Goal: Obtain resource: Obtain resource

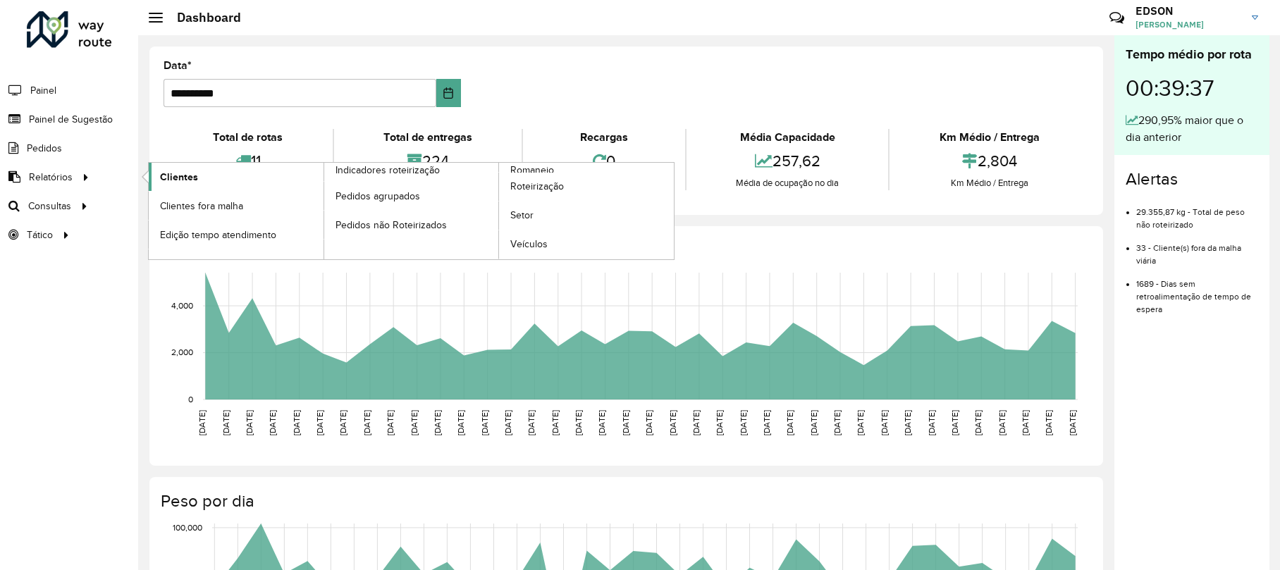
click at [164, 176] on span "Clientes" at bounding box center [179, 177] width 38 height 15
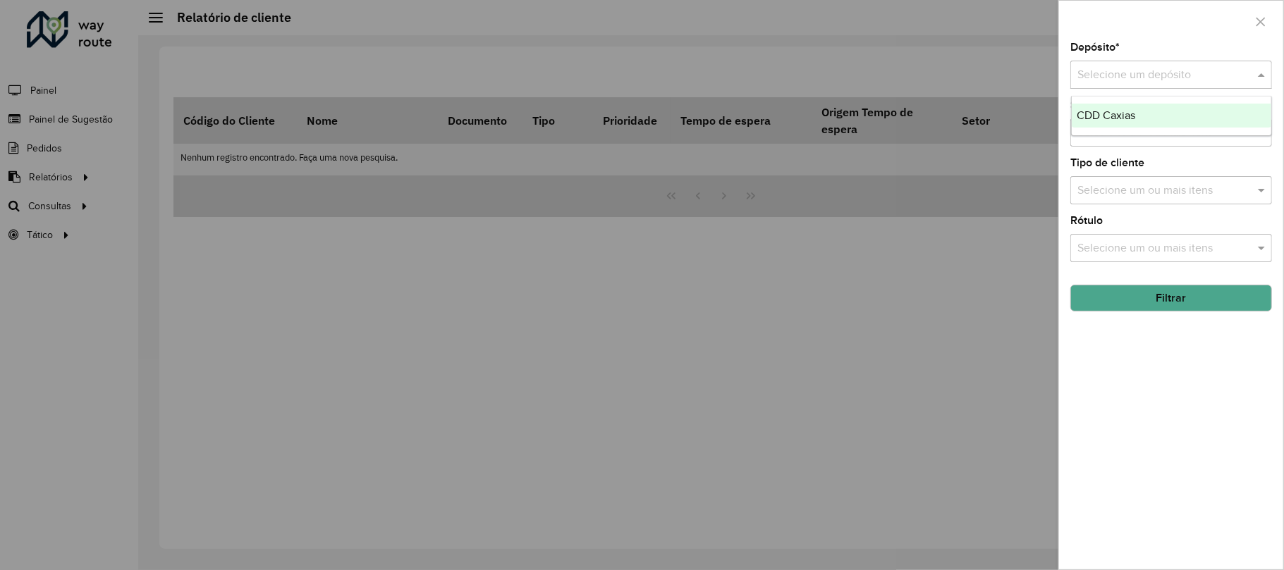
click at [1176, 70] on input "text" at bounding box center [1156, 75] width 159 height 17
click at [1154, 113] on div "CDD Caxias" at bounding box center [1170, 116] width 199 height 24
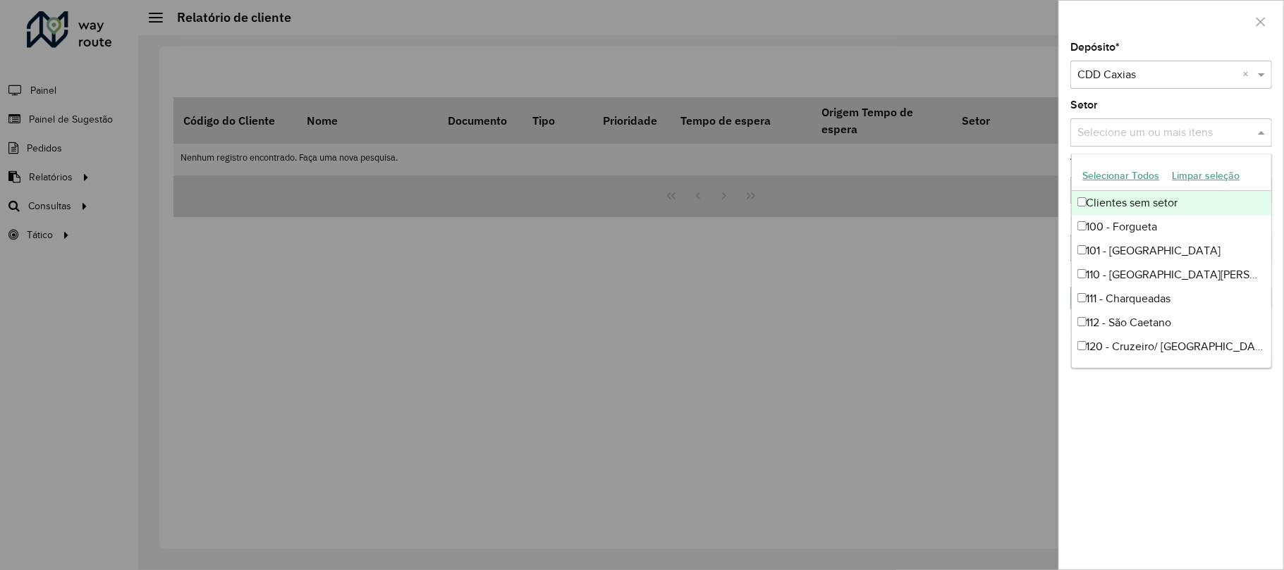
click at [1155, 136] on input "text" at bounding box center [1164, 133] width 180 height 17
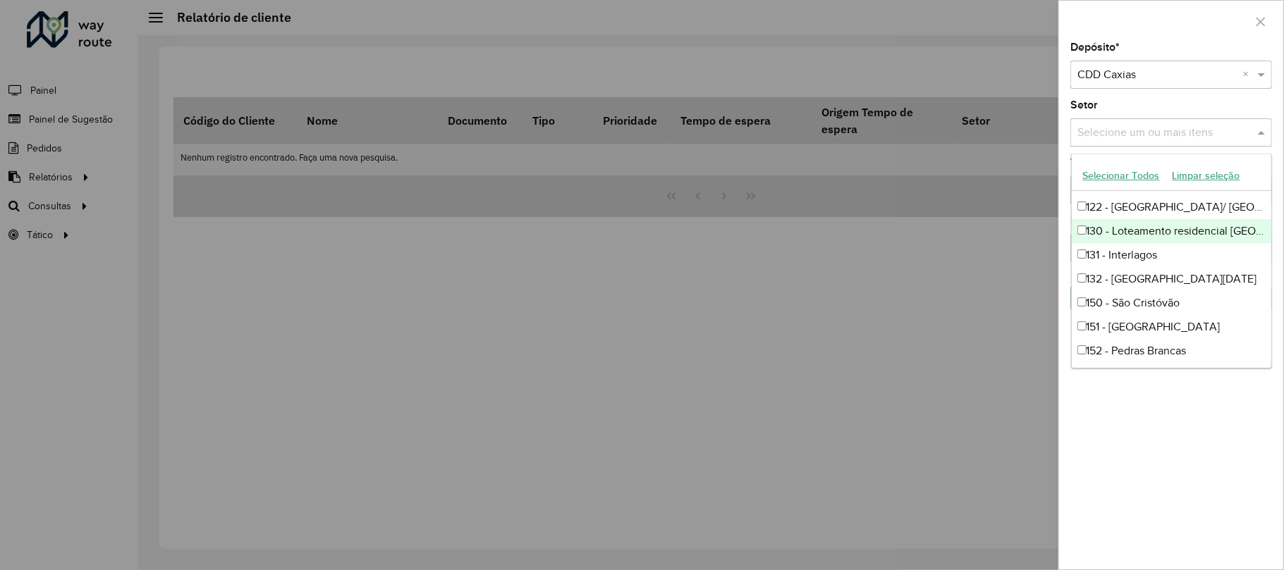
click at [619, 169] on div at bounding box center [642, 285] width 1284 height 570
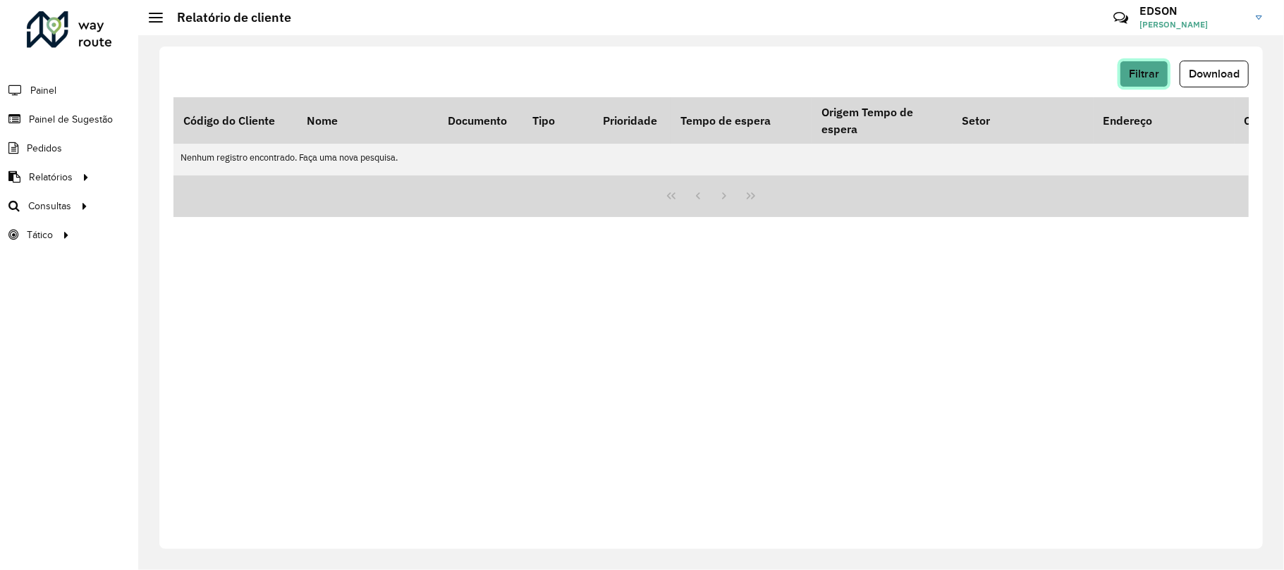
click at [1125, 76] on button "Filtrar" at bounding box center [1143, 74] width 49 height 27
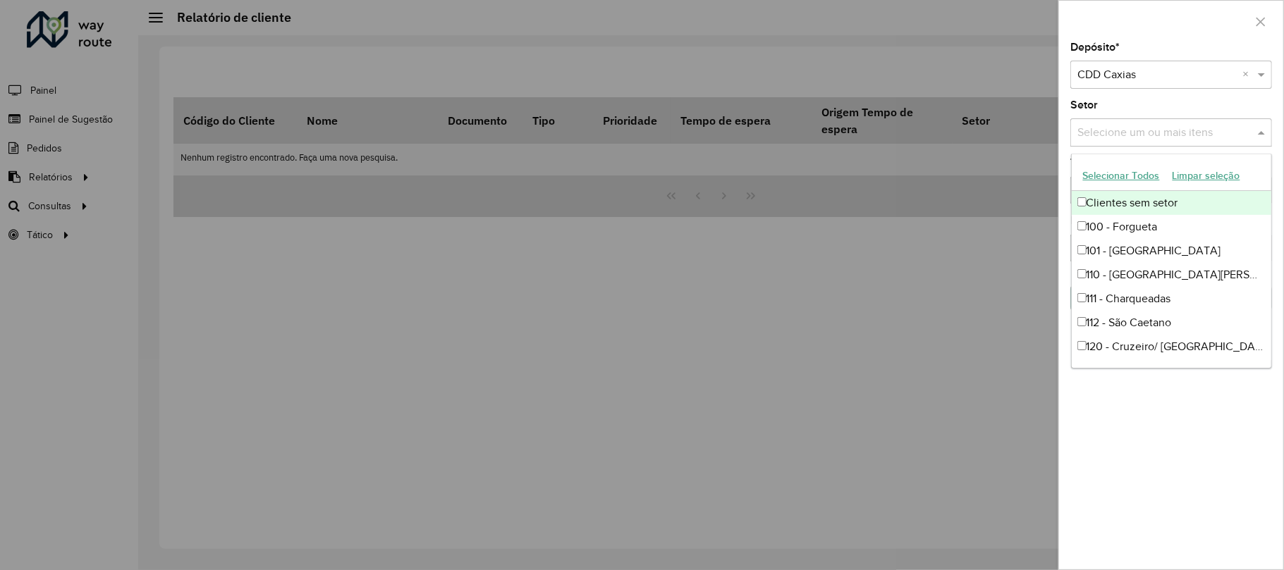
click at [1137, 125] on input "text" at bounding box center [1164, 133] width 180 height 17
click at [871, 227] on div at bounding box center [642, 285] width 1284 height 570
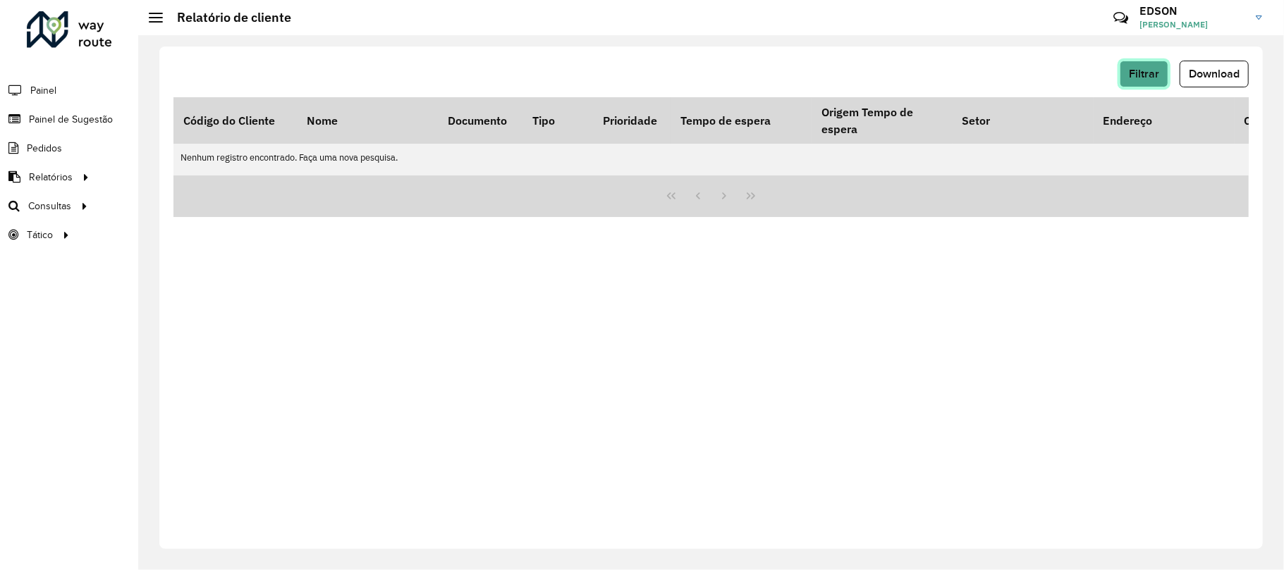
click at [1159, 80] on button "Filtrar" at bounding box center [1143, 74] width 49 height 27
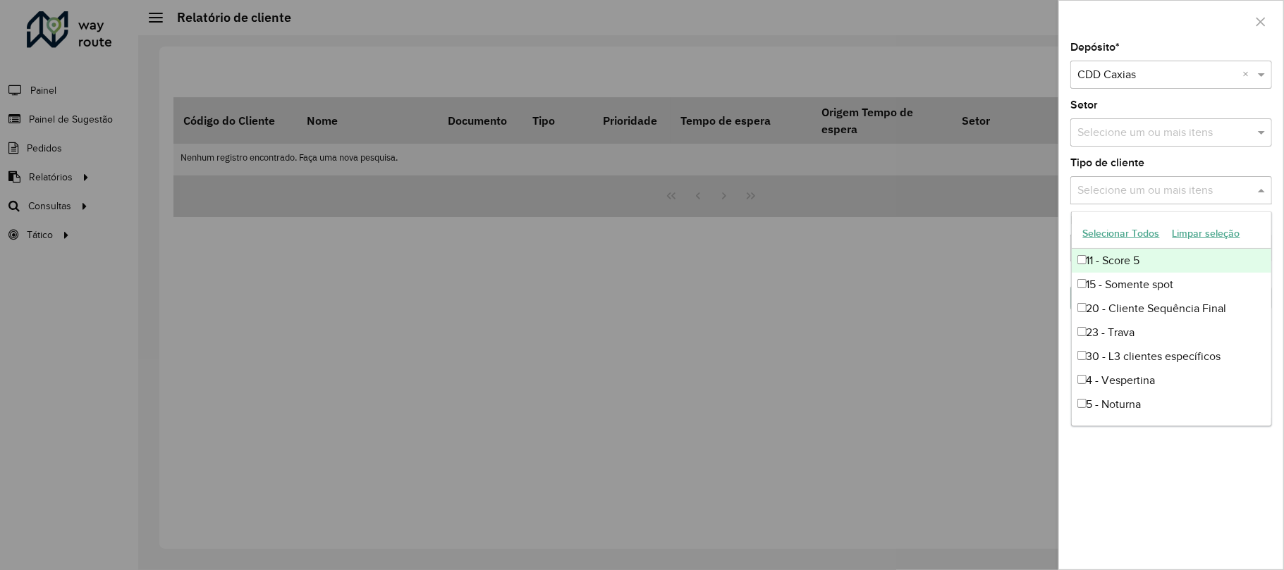
click at [1143, 192] on input "text" at bounding box center [1164, 191] width 180 height 17
click at [788, 252] on div at bounding box center [642, 285] width 1284 height 570
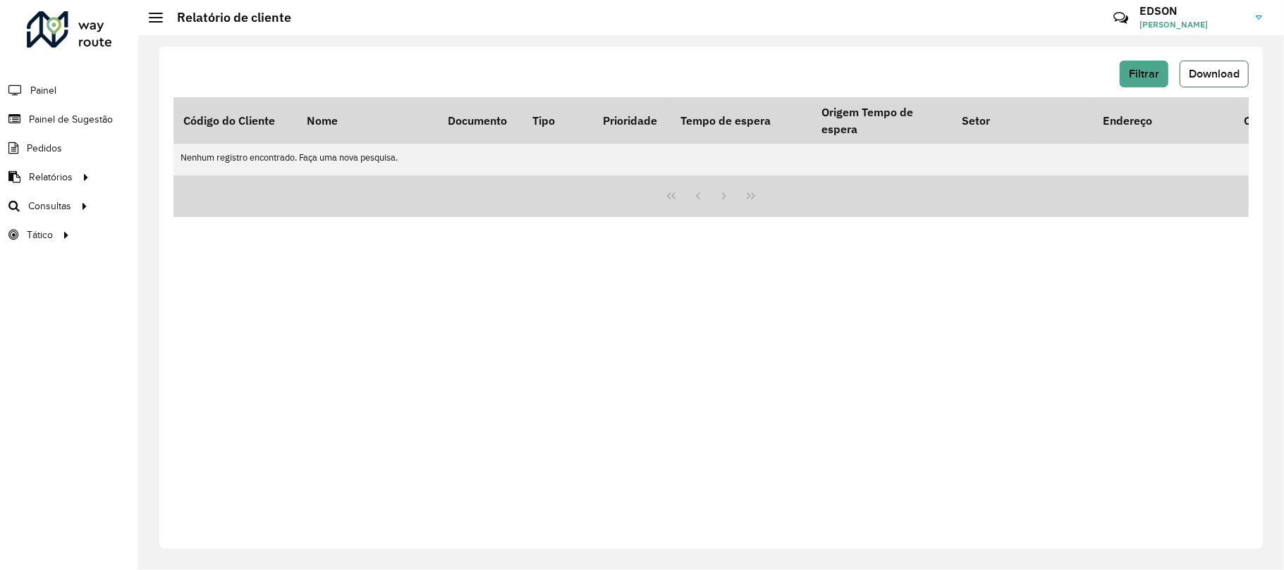
click at [1230, 63] on button "Download" at bounding box center [1213, 74] width 69 height 27
click at [1125, 70] on button "Filtrar" at bounding box center [1143, 74] width 49 height 27
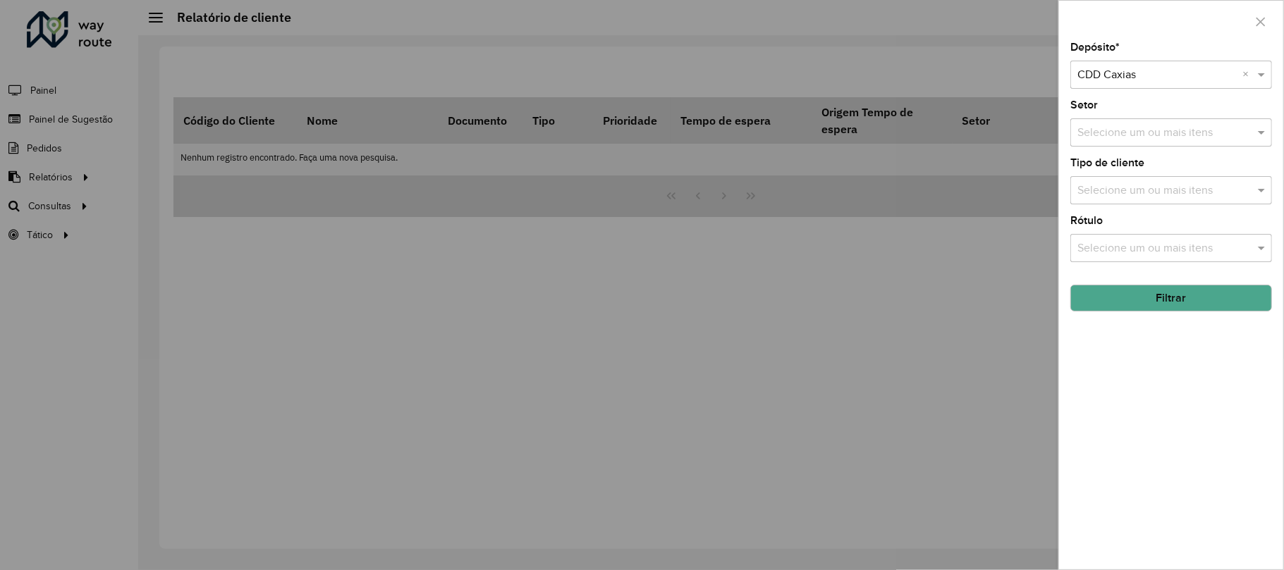
click at [1133, 299] on button "Filtrar" at bounding box center [1171, 298] width 202 height 27
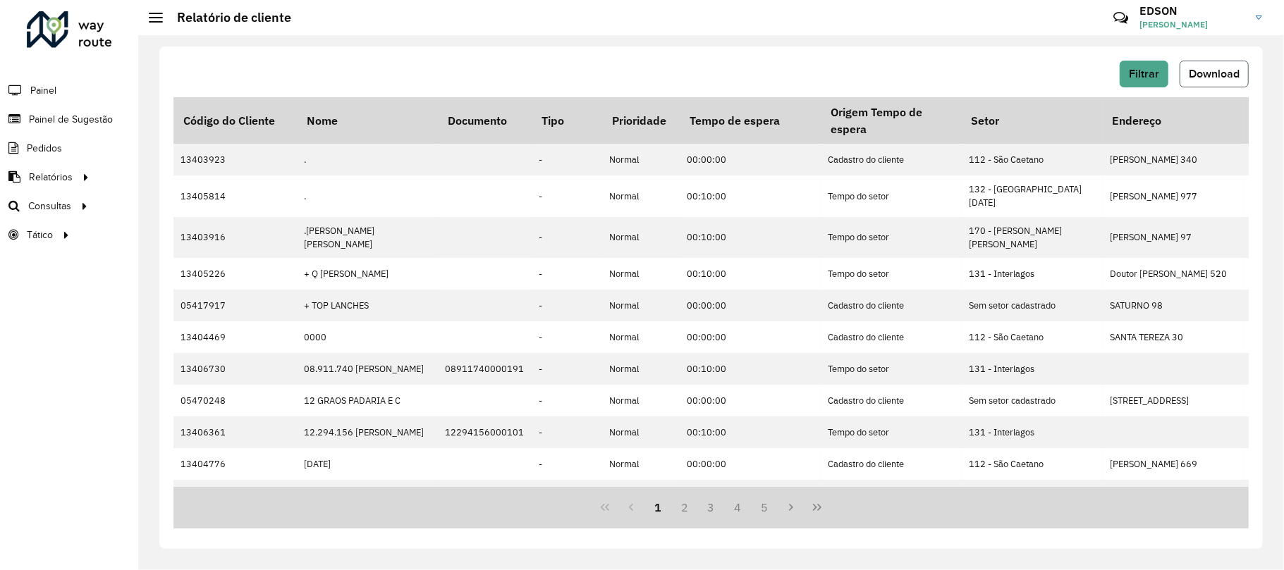
click at [1204, 73] on span "Download" at bounding box center [1213, 74] width 51 height 12
